Goal: Task Accomplishment & Management: Complete application form

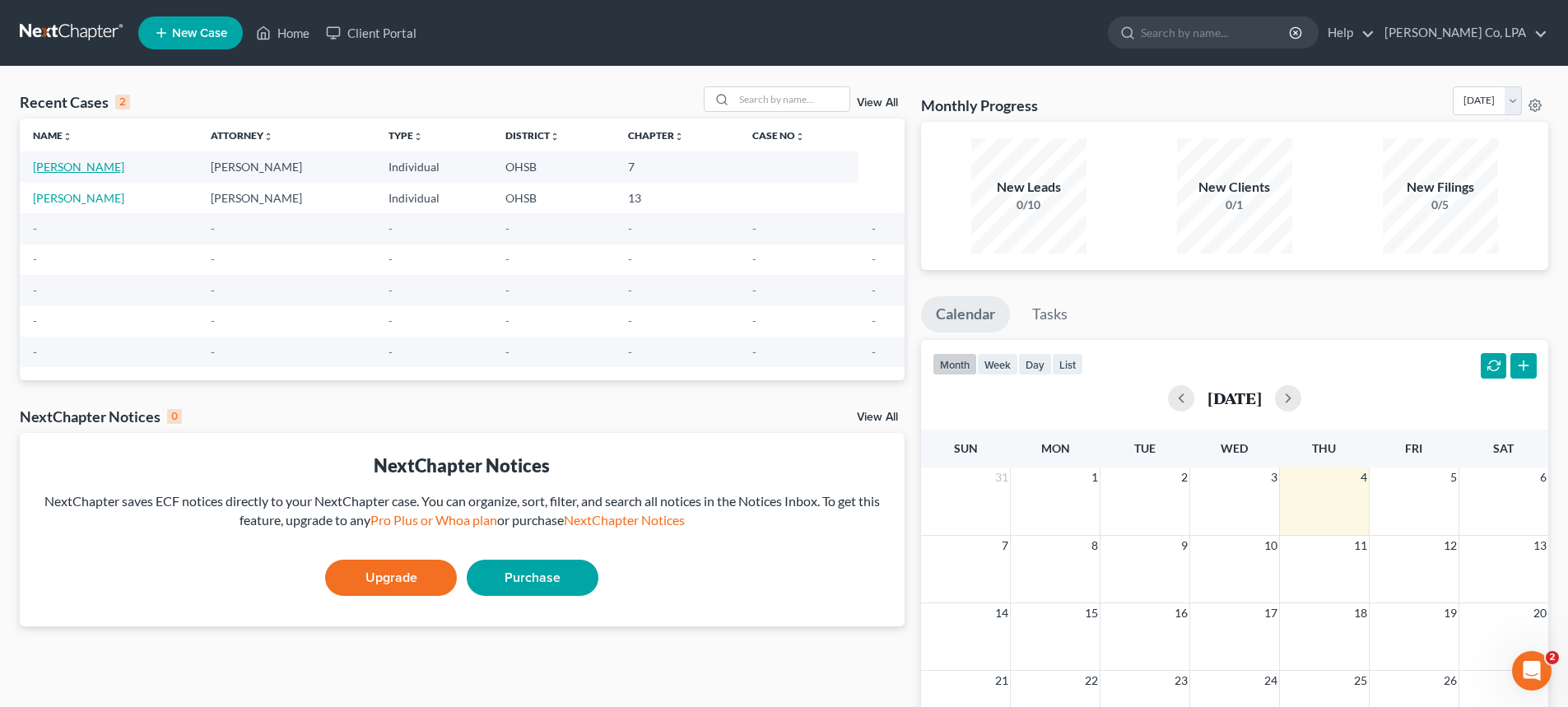
click at [60, 166] on link "[PERSON_NAME]" at bounding box center [78, 167] width 92 height 14
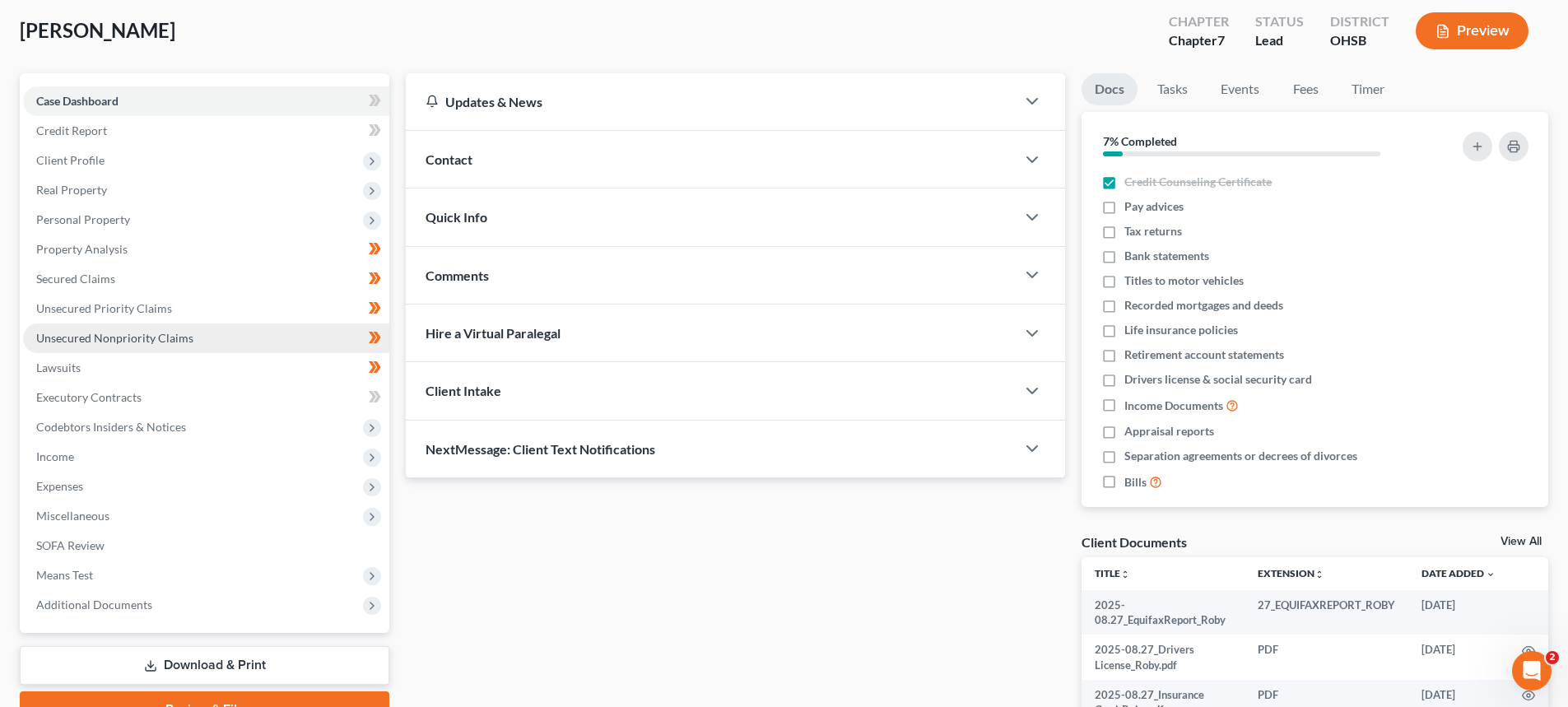
scroll to position [293, 0]
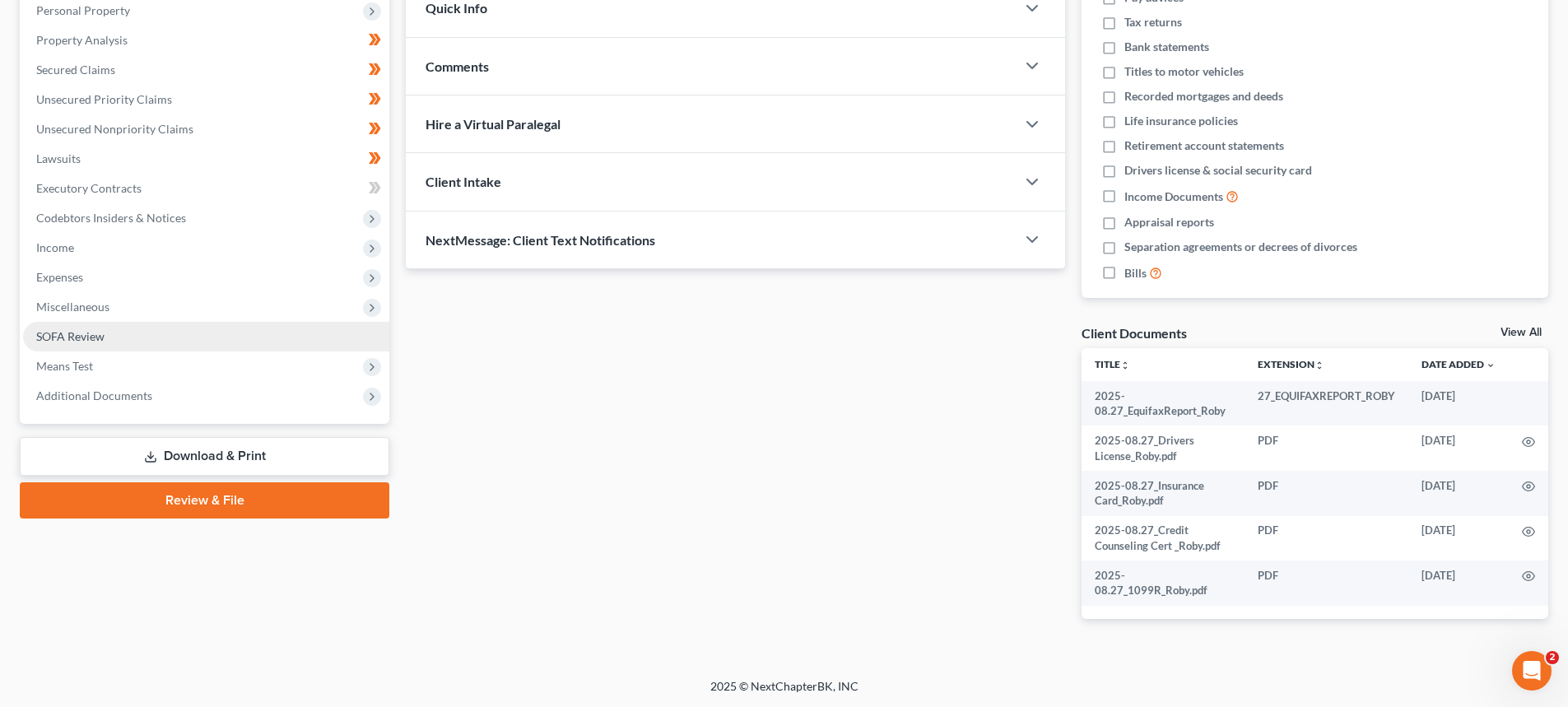
click at [87, 344] on link "SOFA Review" at bounding box center [206, 336] width 366 height 29
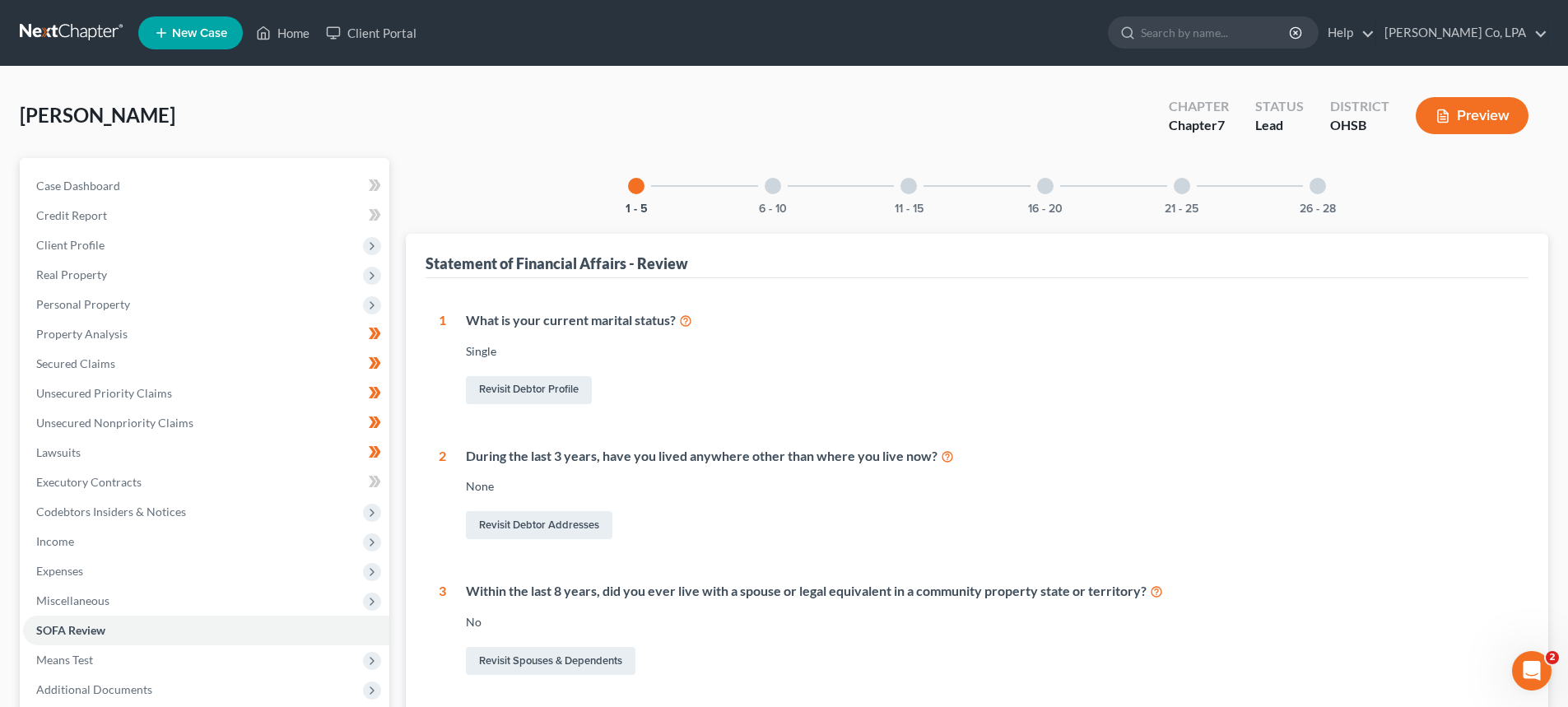
click at [1059, 189] on div "16 - 20" at bounding box center [1044, 186] width 56 height 56
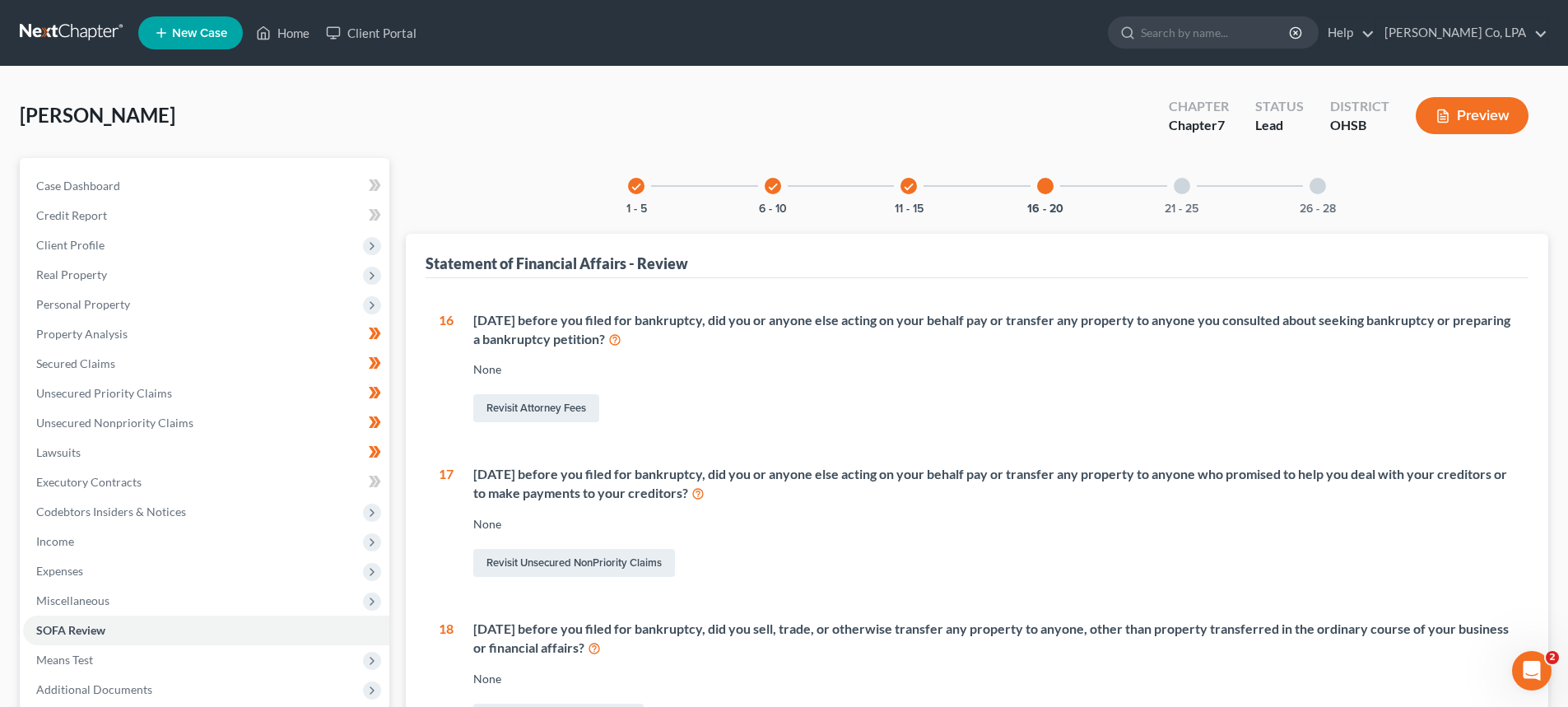
scroll to position [333, 0]
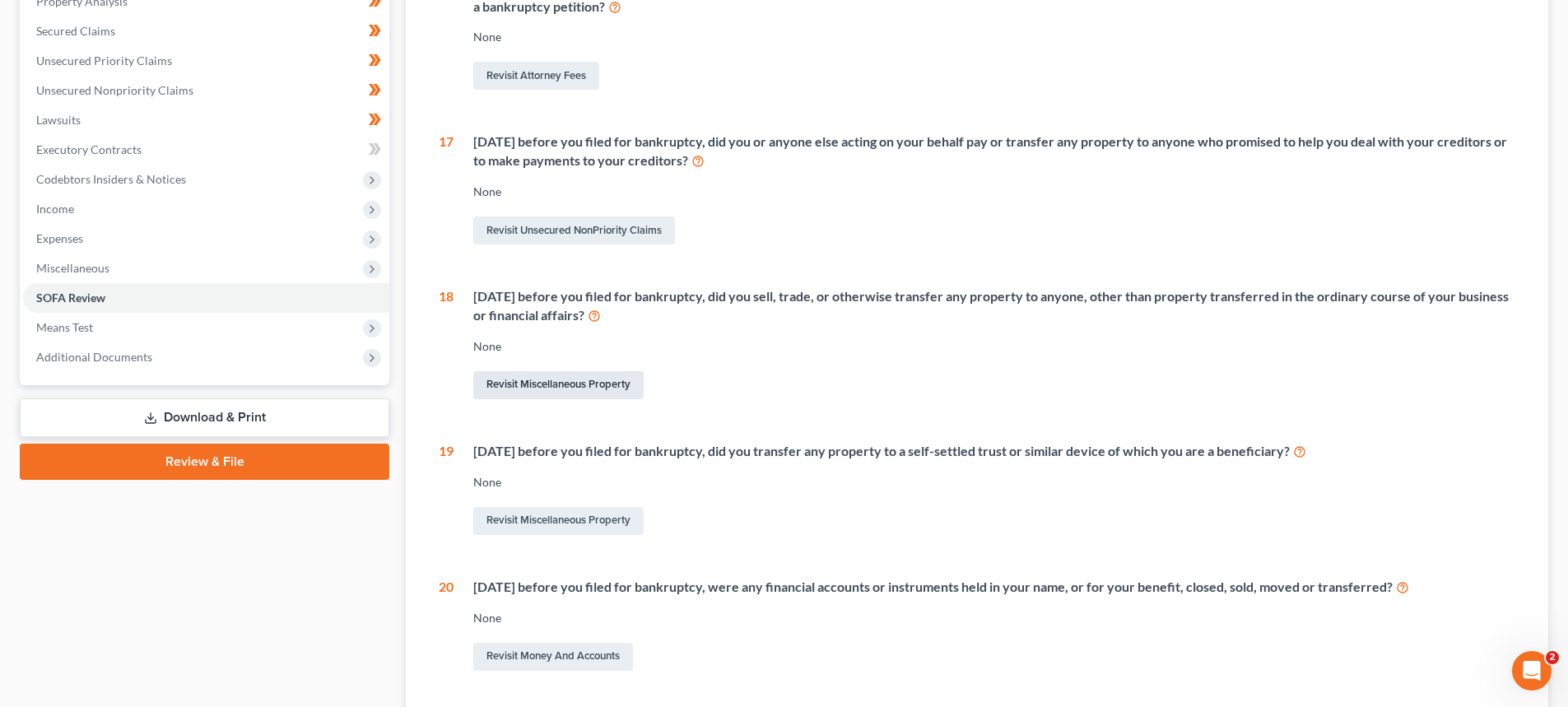
click at [593, 387] on link "Revisit Miscellaneous Property" at bounding box center [558, 385] width 171 height 28
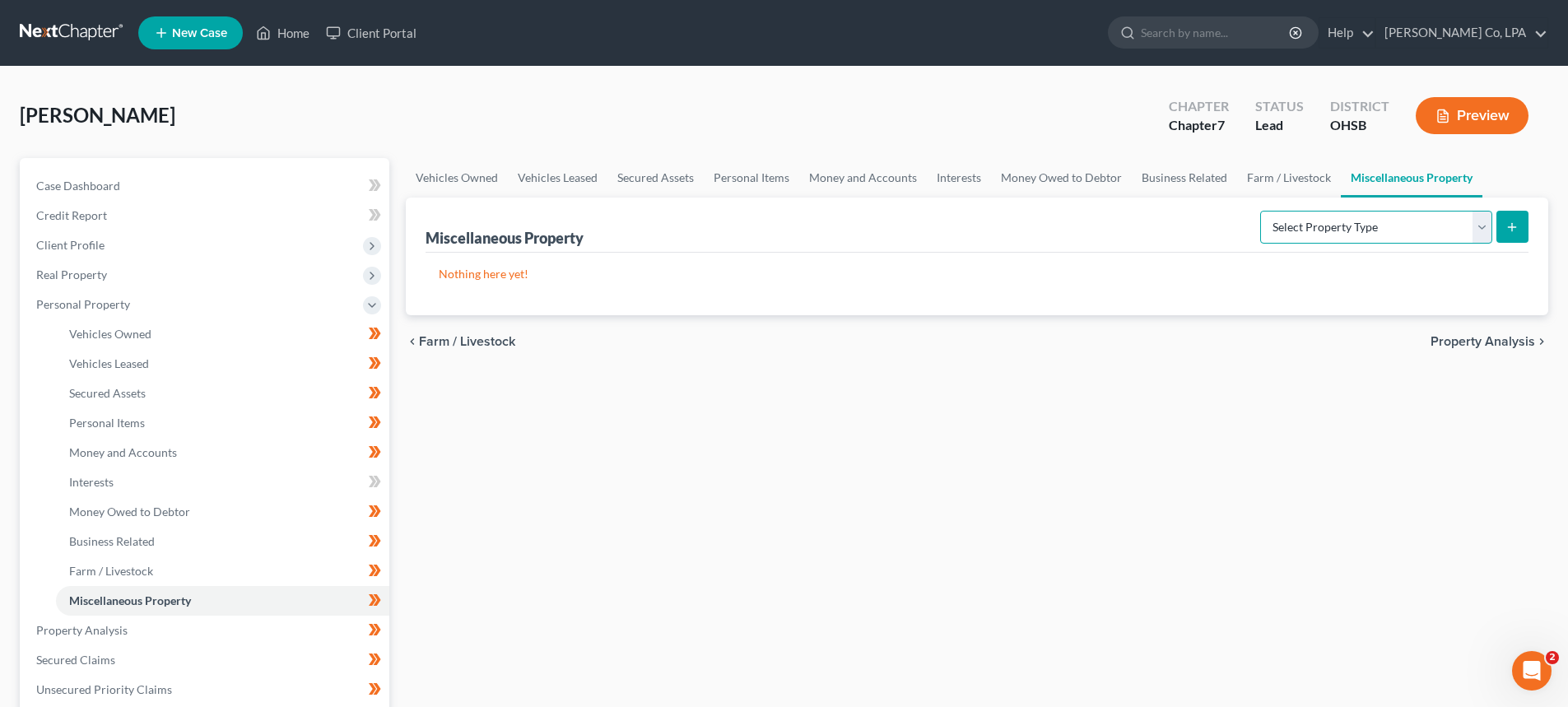
click at [1260, 237] on select "Select Property Type Assigned for Creditor Benefit [DATE] Holding for Another N…" at bounding box center [1375, 227] width 232 height 33
select select "transferred"
click at [1260, 211] on select "Select Property Type Assigned for Creditor Benefit [DATE] Holding for Another N…" at bounding box center [1375, 227] width 232 height 33
click at [1507, 221] on icon "submit" at bounding box center [1511, 227] width 13 height 13
select select "Ordinary ([DATE])"
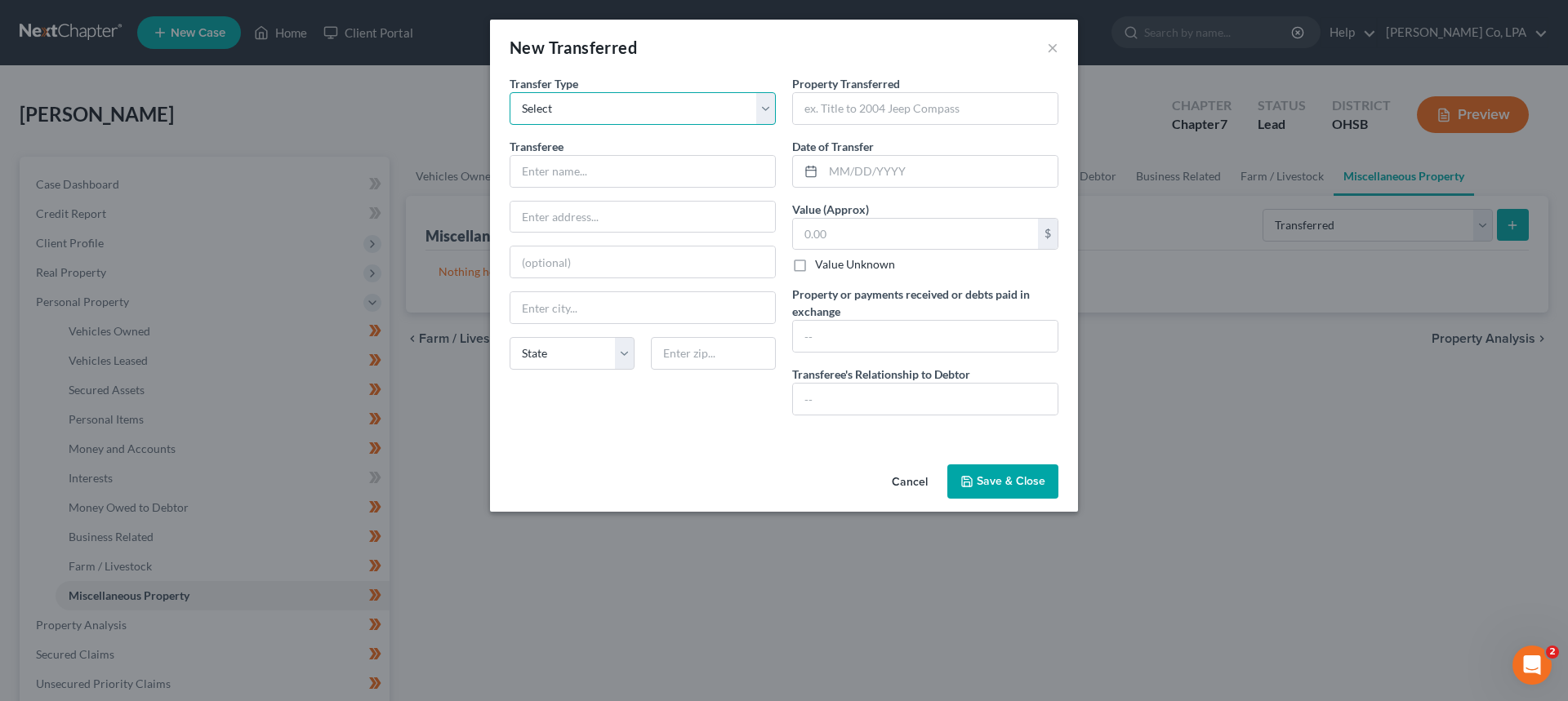
click at [550, 113] on select "Select Ordinary ([DATE]) [DATE]" at bounding box center [643, 108] width 266 height 33
click at [510, 93] on select "Select Ordinary ([DATE]) [DATE]" at bounding box center [643, 108] width 266 height 33
click at [557, 169] on input "text" at bounding box center [643, 171] width 265 height 31
click at [942, 345] on input "text" at bounding box center [926, 336] width 265 height 31
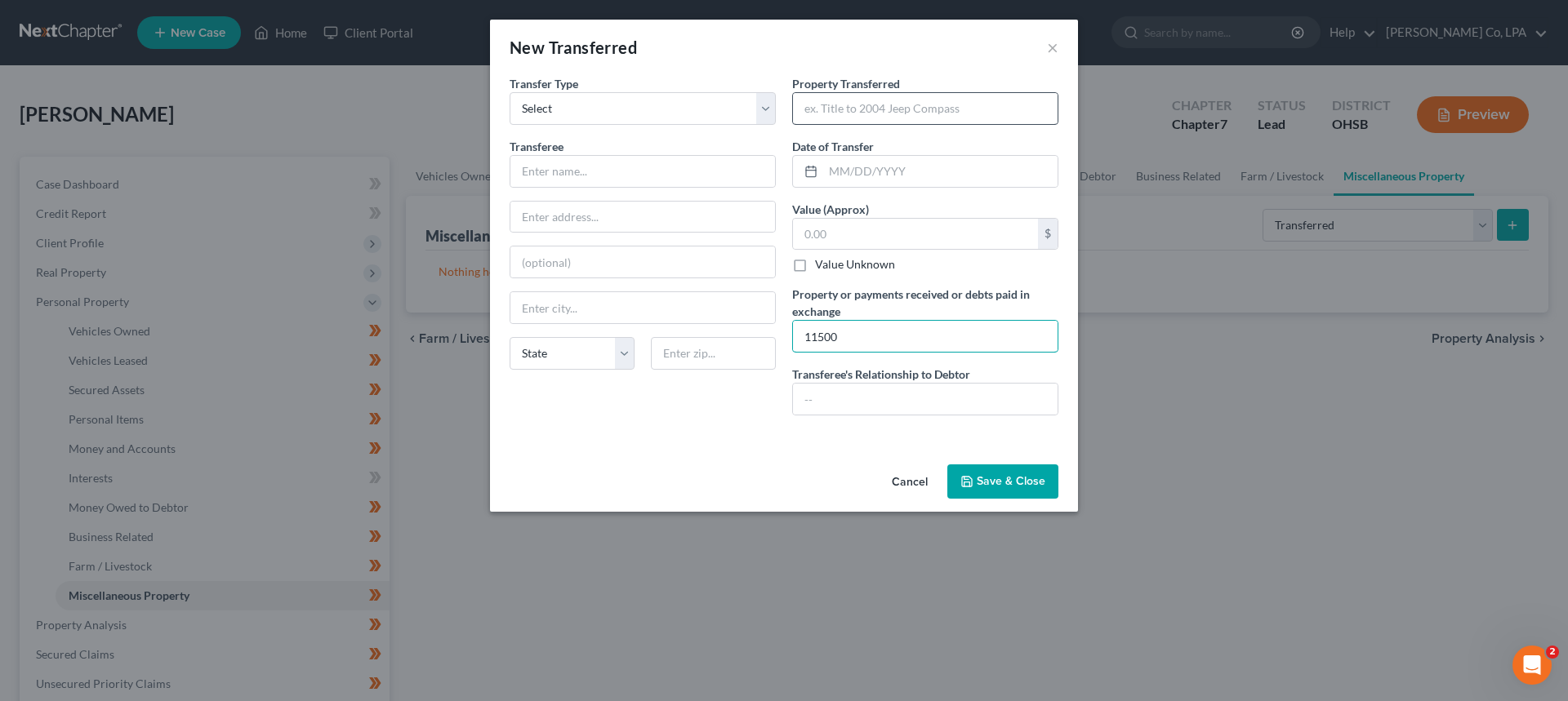
type input "11500"
click at [849, 109] on input "text" at bounding box center [926, 108] width 265 height 31
click at [850, 232] on input "text" at bounding box center [916, 234] width 245 height 31
type input "11,500"
click at [456, 192] on div "New Transferred × An exemption set must first be selected from the Filing Infor…" at bounding box center [784, 350] width 1568 height 701
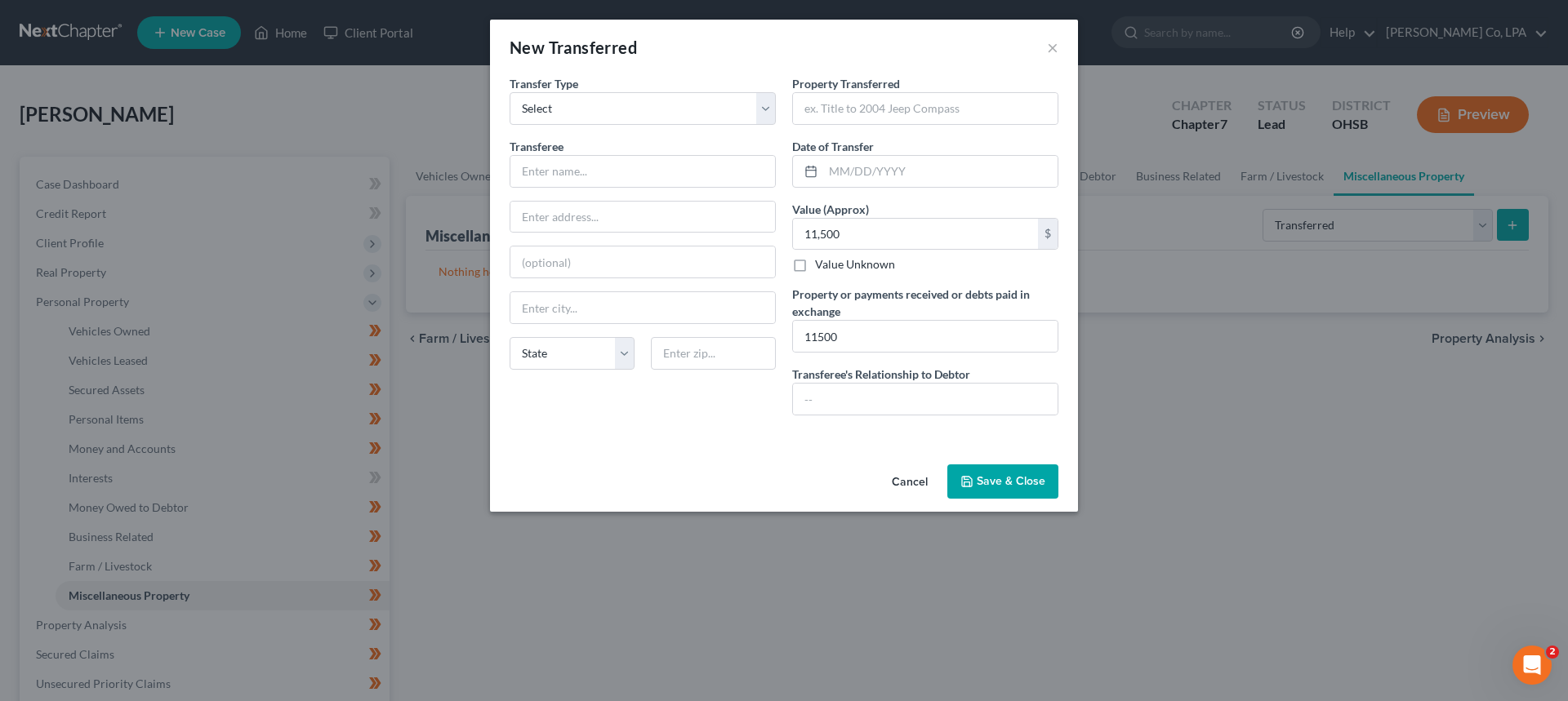
click at [909, 479] on button "Cancel" at bounding box center [910, 482] width 62 height 33
